Goal: Information Seeking & Learning: Learn about a topic

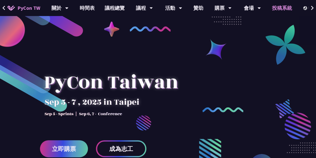
click at [278, 9] on link "投稿系統" at bounding box center [282, 8] width 30 height 16
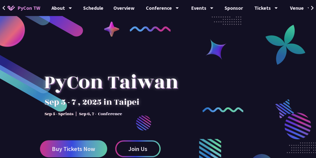
drag, startPoint x: 98, startPoint y: 92, endPoint x: 66, endPoint y: 89, distance: 32.4
click at [66, 89] on div at bounding box center [111, 90] width 142 height 70
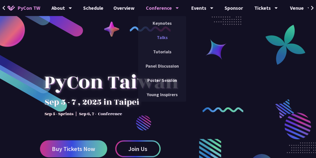
click at [162, 38] on link "Talks" at bounding box center [162, 38] width 48 height 12
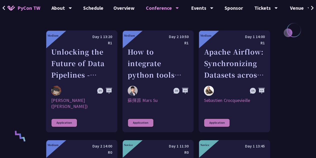
scroll to position [275, 0]
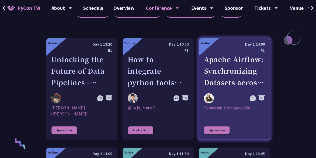
click at [236, 72] on div "Apache Airflow: Synchronizing Datasets across Multiple instances" at bounding box center [234, 71] width 61 height 35
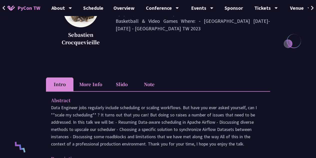
scroll to position [125, 0]
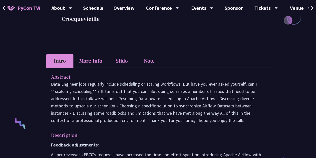
click at [89, 64] on li "More Info" at bounding box center [91, 61] width 35 height 14
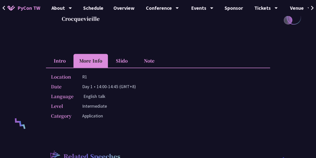
click at [60, 61] on li "Intro" at bounding box center [60, 61] width 28 height 14
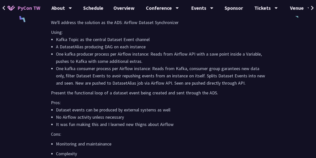
scroll to position [1000, 0]
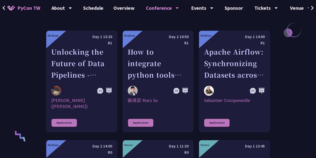
scroll to position [275, 0]
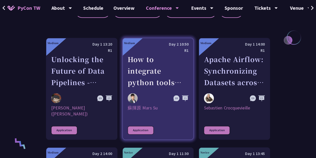
click at [150, 69] on div "How to integrate python tools with Apache Iceberg to build ETLT pipeline on Shi…" at bounding box center [158, 71] width 61 height 35
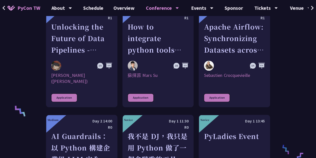
scroll to position [300, 0]
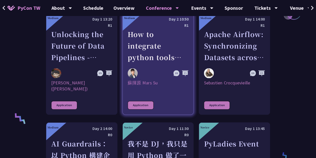
click at [147, 54] on div "How to integrate python tools with Apache Iceberg to build ETLT pipeline on Shi…" at bounding box center [158, 46] width 61 height 35
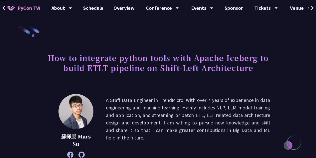
scroll to position [300, 0]
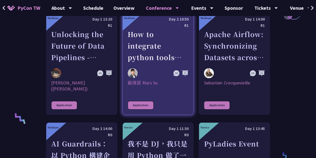
click at [161, 48] on div "How to integrate python tools with Apache Iceberg to build ETLT pipeline on Shi…" at bounding box center [158, 46] width 61 height 35
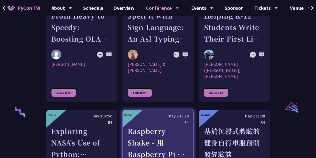
scroll to position [975, 0]
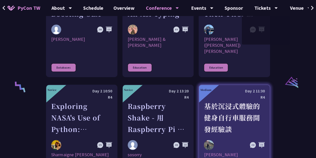
click at [243, 100] on div "基於沉浸式體驗的健身自行車服務開發經驗談" at bounding box center [234, 117] width 61 height 35
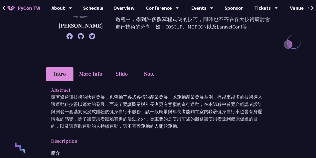
scroll to position [50, 0]
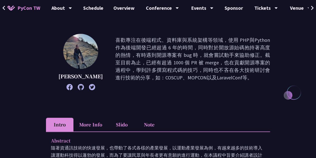
click at [19, 6] on span "PyCon TW" at bounding box center [29, 8] width 23 height 8
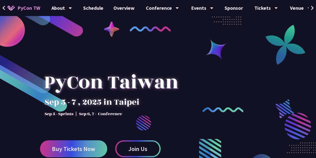
click at [120, 56] on div at bounding box center [111, 90] width 142 height 70
drag, startPoint x: 162, startPoint y: 86, endPoint x: 179, endPoint y: 81, distance: 17.0
click at [179, 81] on div at bounding box center [111, 90] width 142 height 70
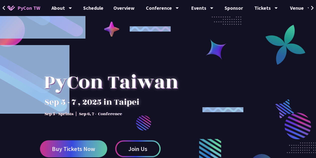
drag, startPoint x: 130, startPoint y: 88, endPoint x: 179, endPoint y: 78, distance: 50.4
click at [211, 75] on div "Buy Tickets Now Join Us" at bounding box center [158, 94] width 316 height 188
click at [43, 75] on div at bounding box center [111, 90] width 142 height 70
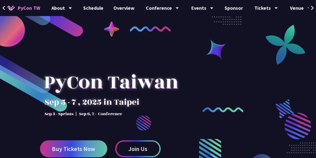
drag, startPoint x: 77, startPoint y: 92, endPoint x: 149, endPoint y: 93, distance: 71.8
click at [149, 93] on div at bounding box center [111, 90] width 142 height 70
drag, startPoint x: 115, startPoint y: 76, endPoint x: 88, endPoint y: 85, distance: 28.1
click at [88, 85] on div at bounding box center [111, 90] width 142 height 70
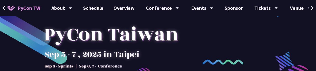
scroll to position [75, 0]
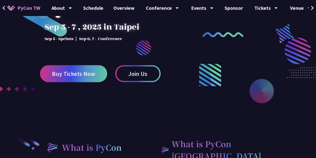
click at [184, 93] on div at bounding box center [158, 49] width 316 height 188
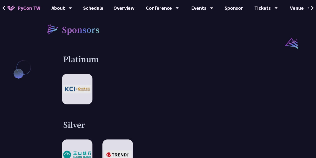
scroll to position [0, 0]
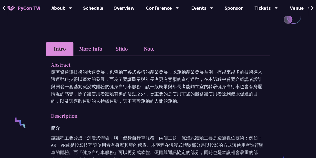
scroll to position [150, 0]
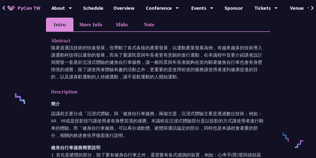
click at [94, 23] on li "More Info" at bounding box center [91, 25] width 35 height 14
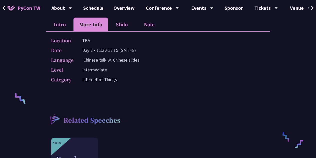
click at [61, 25] on li "Intro" at bounding box center [60, 25] width 28 height 14
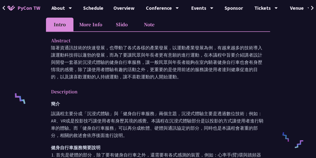
click at [93, 24] on li "More Info" at bounding box center [91, 25] width 35 height 14
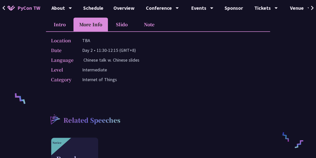
click at [66, 23] on li "Intro" at bounding box center [60, 25] width 28 height 14
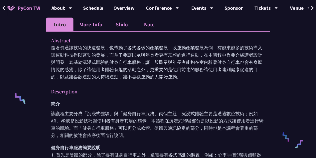
click at [154, 26] on li "Note" at bounding box center [150, 25] width 28 height 14
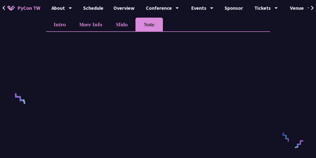
click at [60, 25] on li "Intro" at bounding box center [60, 25] width 28 height 14
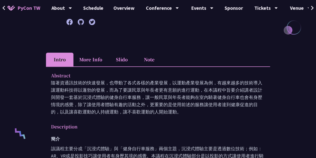
scroll to position [0, 0]
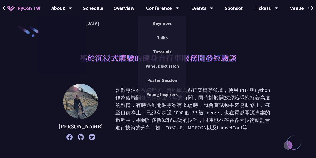
click at [21, 5] on span "PyCon TW" at bounding box center [29, 8] width 23 height 8
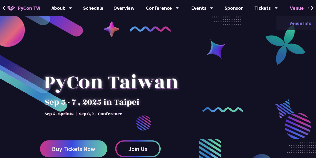
click at [292, 23] on link "Venue Info" at bounding box center [301, 23] width 48 height 12
click at [299, 26] on link "Venue Info" at bounding box center [301, 23] width 48 height 12
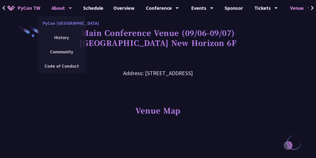
click at [63, 23] on link "PyCon [GEOGRAPHIC_DATA]" at bounding box center [62, 23] width 48 height 12
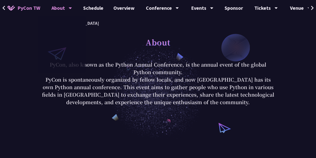
click at [22, 6] on span "PyCon TW" at bounding box center [29, 8] width 23 height 8
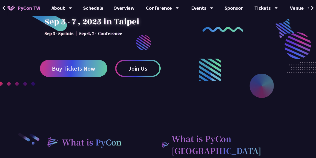
scroll to position [100, 0]
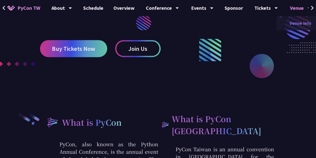
click at [293, 24] on link "Venue Info" at bounding box center [301, 23] width 48 height 12
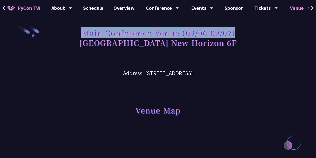
drag, startPoint x: 82, startPoint y: 32, endPoint x: 272, endPoint y: 34, distance: 190.3
click at [272, 34] on div "Main Conference Venue (09/06-09/07) [GEOGRAPHIC_DATA] New Horizon 6F" at bounding box center [158, 43] width 232 height 36
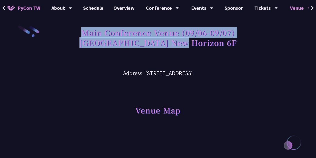
drag, startPoint x: 176, startPoint y: 43, endPoint x: 64, endPoint y: 36, distance: 112.7
click at [64, 36] on div "Main Conference Venue (09/06-09/07) [GEOGRAPHIC_DATA] New Horizon 6F" at bounding box center [158, 43] width 232 height 36
click at [213, 47] on h1 "Main Conference Venue (09/06-09/07) [GEOGRAPHIC_DATA] New Horizon 6F" at bounding box center [158, 37] width 157 height 25
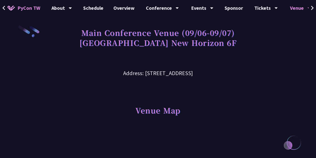
click at [87, 46] on h1 "Main Conference Venue (09/06-09/07) [GEOGRAPHIC_DATA] New Horizon 6F" at bounding box center [158, 37] width 157 height 25
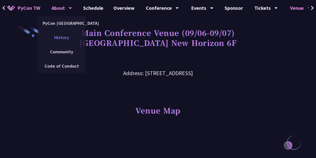
click at [59, 36] on link "History" at bounding box center [62, 38] width 48 height 12
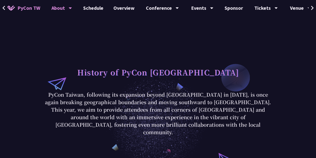
click at [29, 6] on span "PyCon TW" at bounding box center [29, 8] width 23 height 8
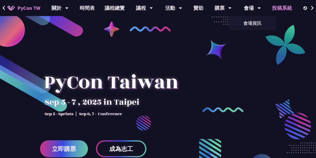
click at [289, 9] on link "投稿系統" at bounding box center [282, 8] width 30 height 16
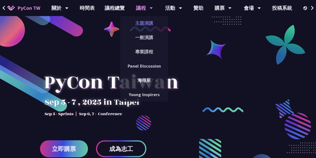
click at [143, 23] on link "主題演講" at bounding box center [144, 23] width 48 height 12
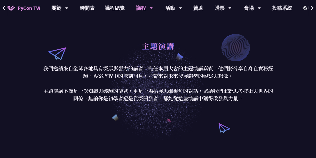
click at [141, 9] on div "議程" at bounding box center [144, 8] width 17 height 16
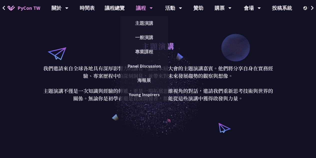
click at [154, 4] on div "議程 主題演講 一般演講 專業課程 Panel Discussion 海報展 Young Inspirers" at bounding box center [145, 8] width 30 height 16
click at [148, 41] on link "一般演講" at bounding box center [144, 38] width 48 height 12
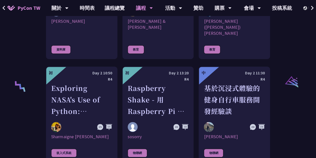
scroll to position [1000, 0]
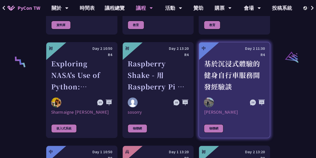
click at [241, 59] on div "基於沉浸式體驗的健身自行車服務開發經驗談" at bounding box center [234, 75] width 61 height 35
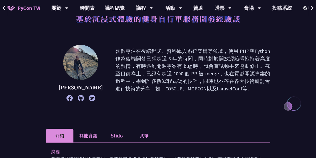
scroll to position [75, 0]
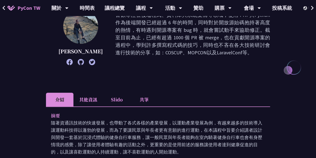
click at [90, 99] on li "其他資訊" at bounding box center [89, 100] width 30 height 14
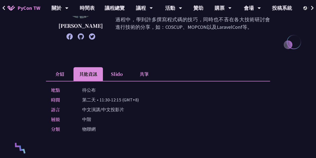
scroll to position [125, 0]
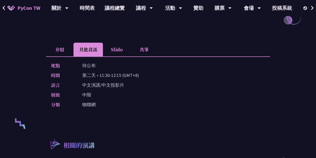
drag, startPoint x: 98, startPoint y: 67, endPoint x: 74, endPoint y: 67, distance: 24.3
click at [74, 67] on div "地點 待公布" at bounding box center [157, 65] width 212 height 7
click at [95, 82] on p "中文演講/中文投影片" at bounding box center [103, 84] width 42 height 7
drag, startPoint x: 130, startPoint y: 73, endPoint x: 78, endPoint y: 71, distance: 52.5
click at [78, 72] on div "時間 第二天 • 11:30-12:15 (GMT+8)" at bounding box center [157, 75] width 212 height 7
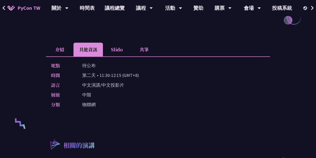
click at [102, 76] on p "第二天 • 11:30-12:15 (GMT+8)" at bounding box center [110, 75] width 57 height 7
drag, startPoint x: 82, startPoint y: 75, endPoint x: 179, endPoint y: 75, distance: 96.8
click at [179, 75] on div "時間 第二天 • 11:30-12:15 (GMT+8)" at bounding box center [157, 75] width 212 height 7
click at [156, 72] on div "時間 第二天 • 11:30-12:15 (GMT+8)" at bounding box center [157, 75] width 212 height 7
click at [138, 74] on div "時間 第二天 • 11:30-12:15 (GMT+8)" at bounding box center [157, 75] width 212 height 7
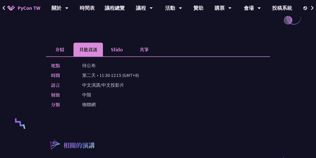
drag, startPoint x: 155, startPoint y: 75, endPoint x: 81, endPoint y: 75, distance: 74.0
click at [81, 75] on div "時間 第二天 • 11:30-12:15 (GMT+8)" at bounding box center [157, 75] width 212 height 7
click at [147, 74] on div "時間 第二天 • 11:30-12:15 (GMT+8)" at bounding box center [157, 75] width 212 height 7
click at [61, 50] on li "介紹" at bounding box center [60, 50] width 28 height 14
